Goal: Use online tool/utility: Utilize a website feature to perform a specific function

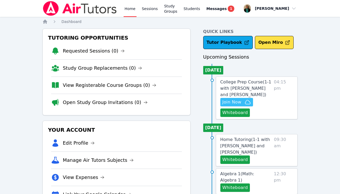
click at [232, 101] on span "Join Now" at bounding box center [231, 102] width 19 height 6
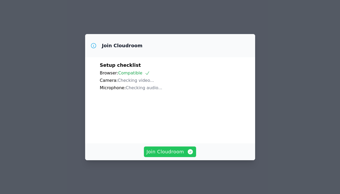
click at [185, 149] on span "Join Cloudroom" at bounding box center [170, 151] width 47 height 7
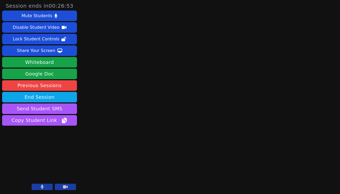
click at [41, 182] on video at bounding box center [39, 170] width 75 height 42
click at [45, 187] on button at bounding box center [42, 186] width 21 height 6
